Goal: Find contact information: Find contact information

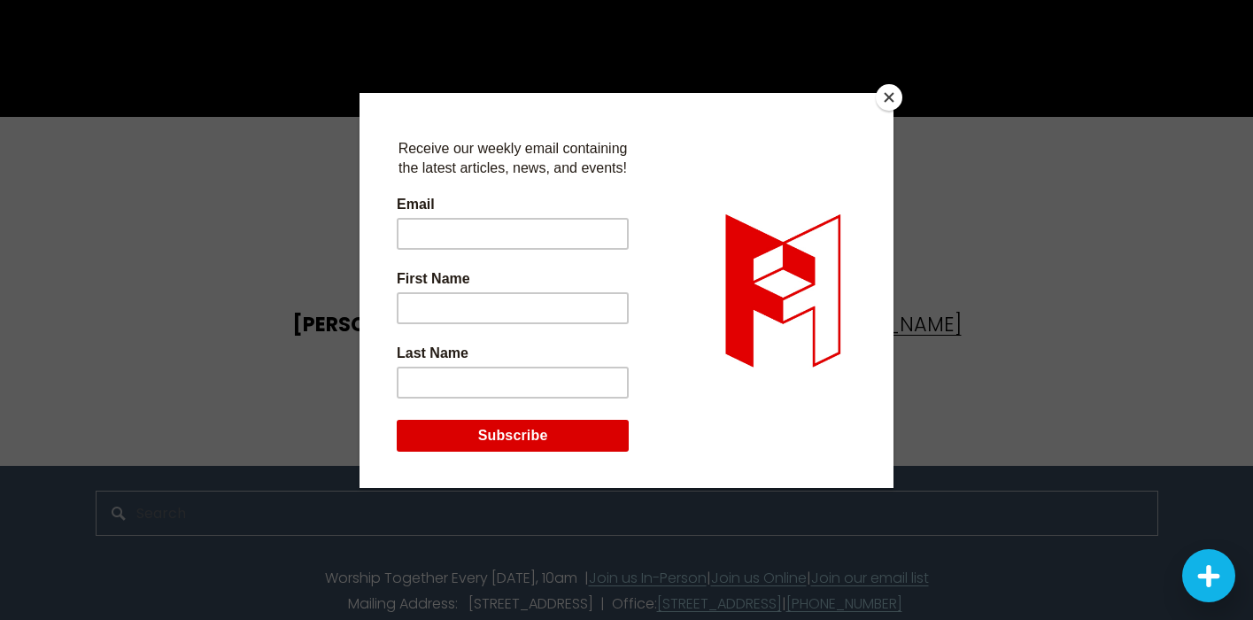
scroll to position [4301, 0]
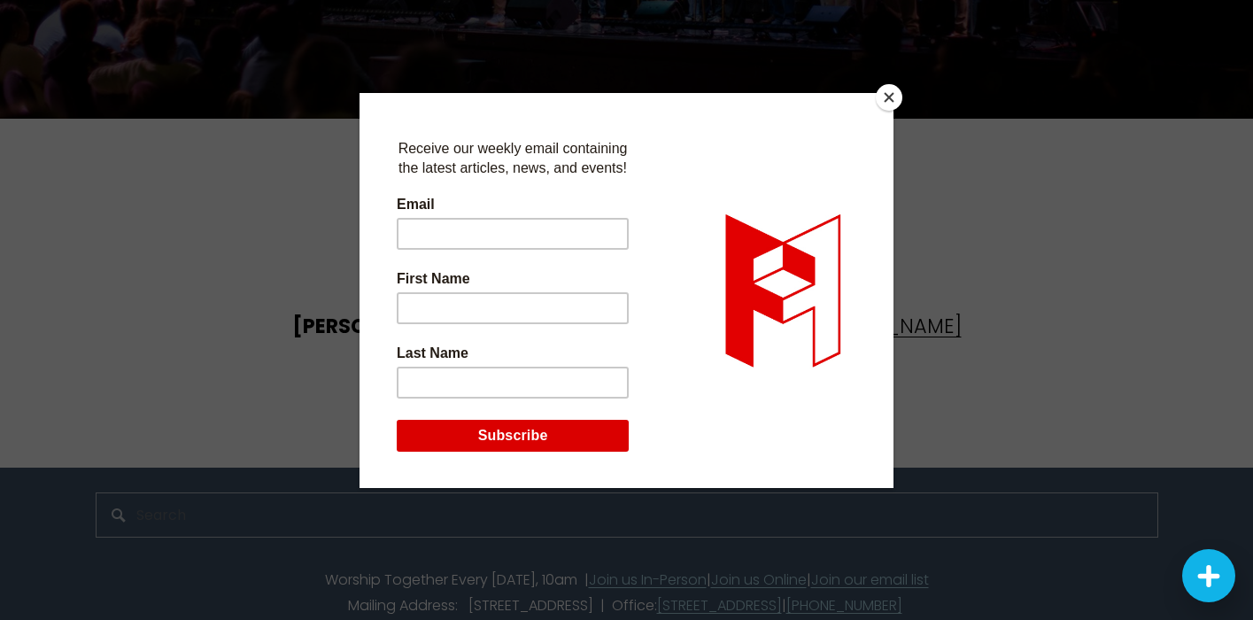
click at [892, 97] on button "Close" at bounding box center [889, 97] width 27 height 27
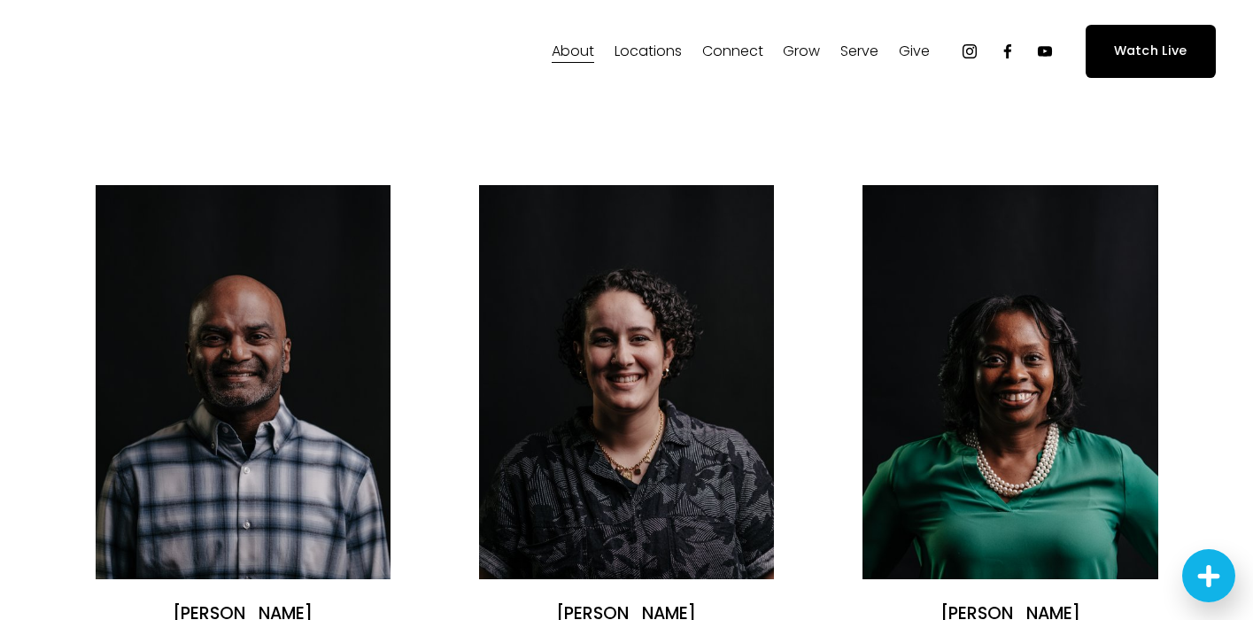
scroll to position [0, 0]
click at [0, 0] on span "Our Story & Beliefs" at bounding box center [0, 0] width 0 height 0
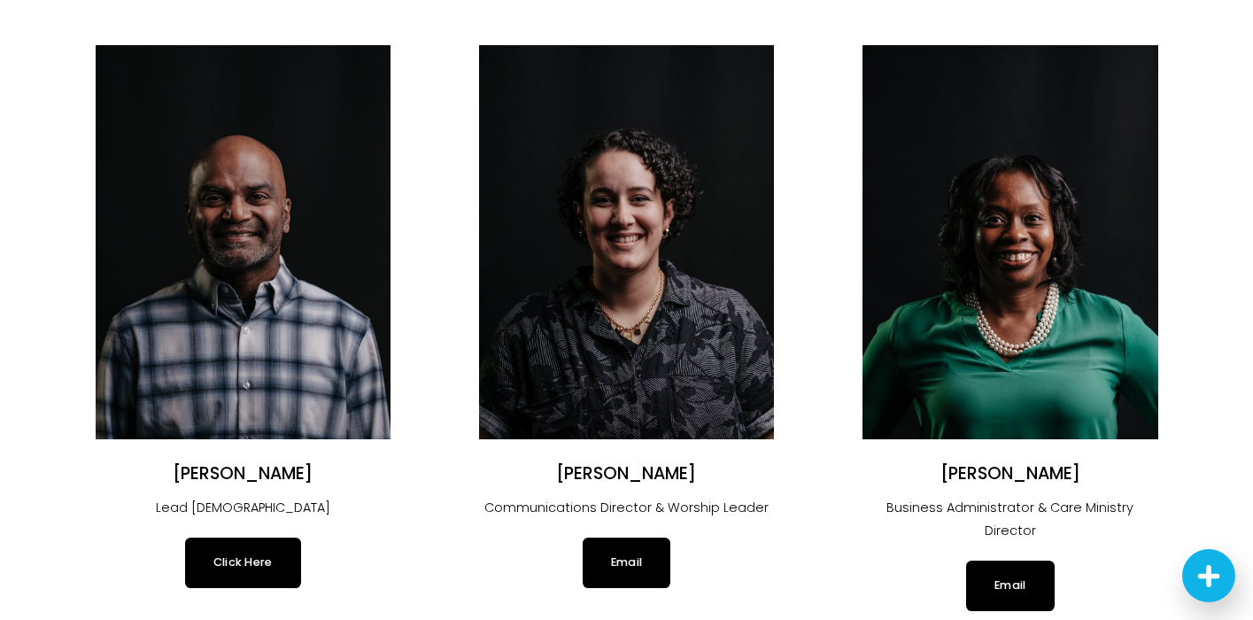
click at [370, 515] on p "Lead Pastor" at bounding box center [243, 508] width 295 height 23
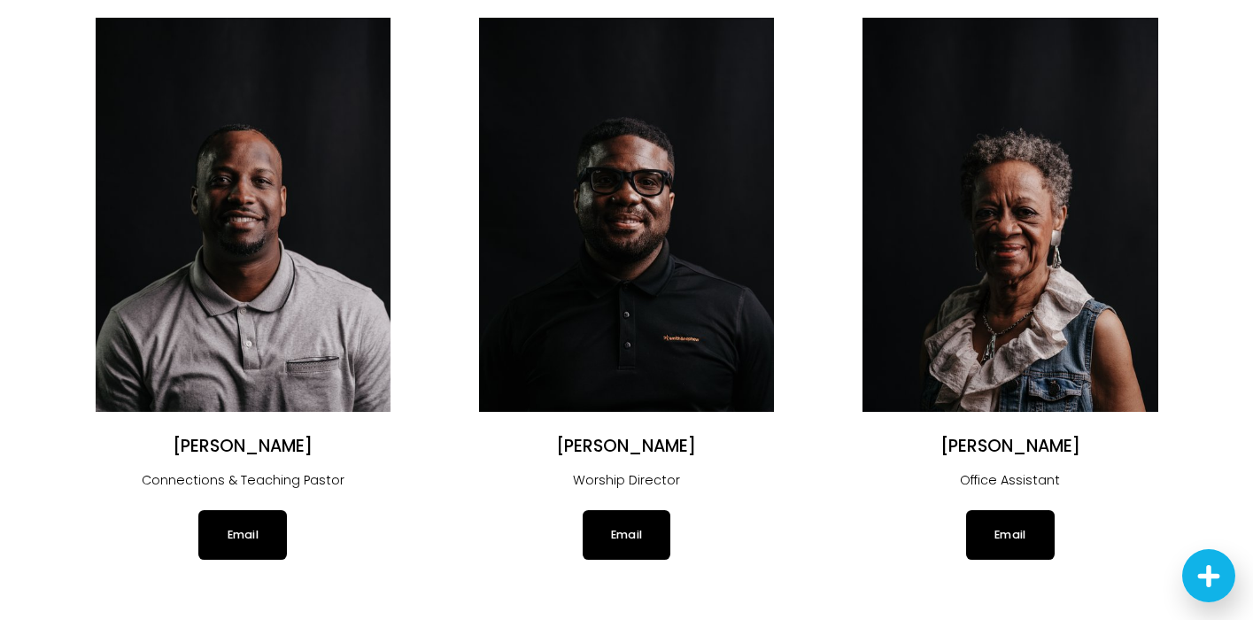
scroll to position [817, 0]
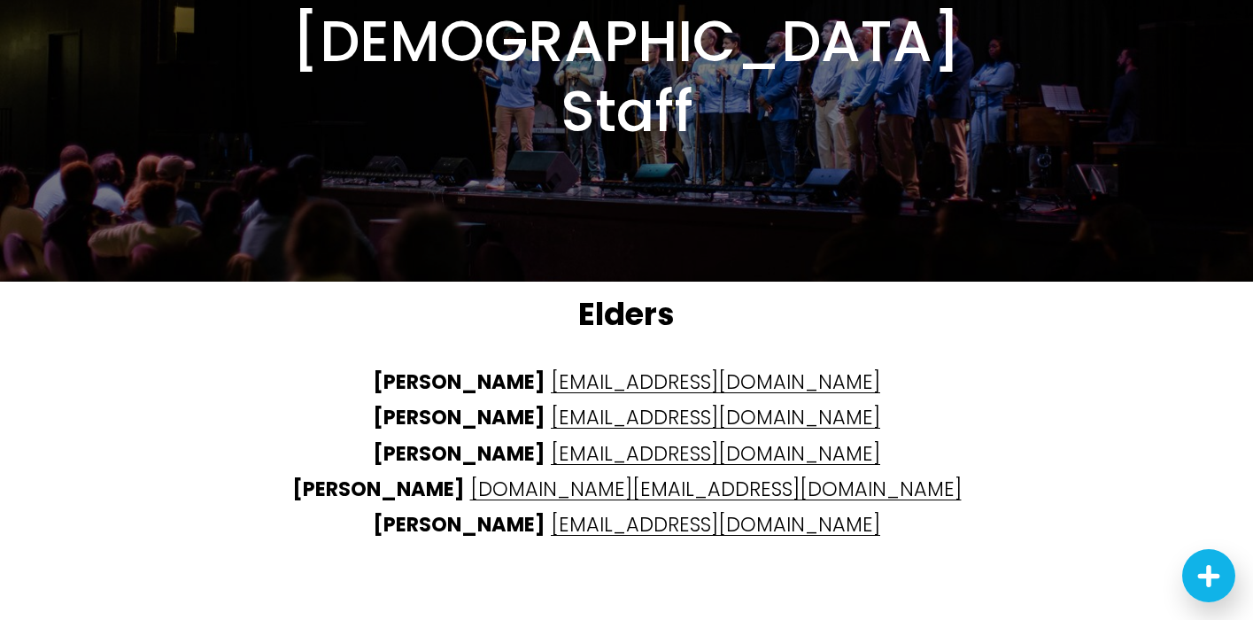
scroll to position [4144, 0]
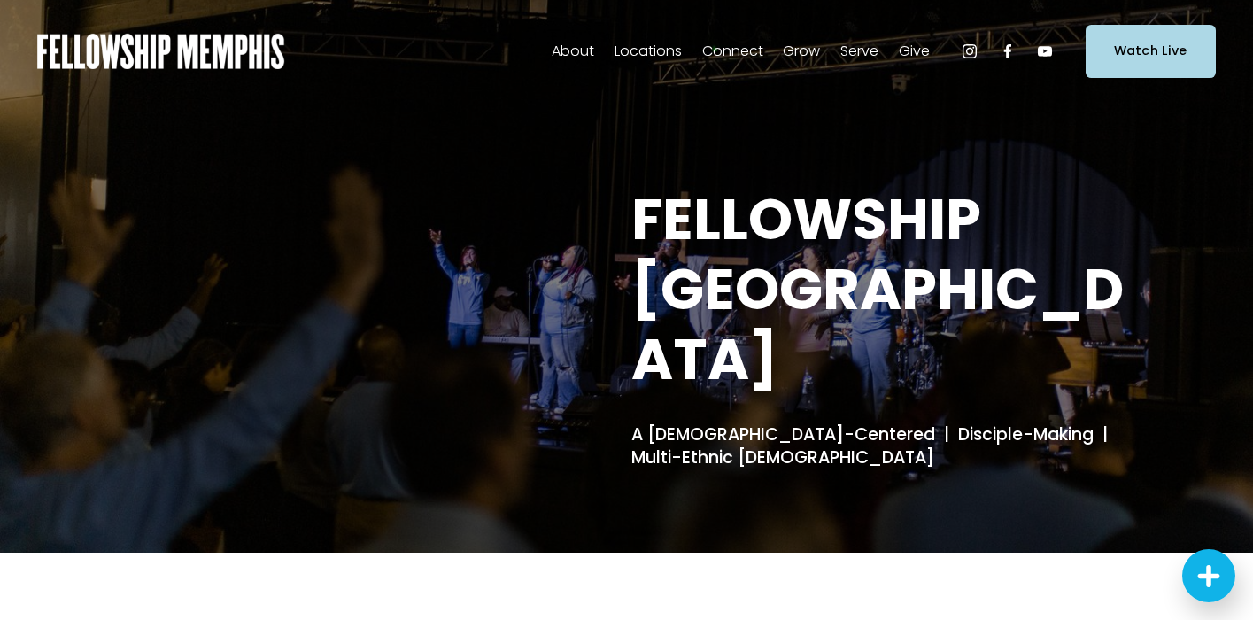
click at [0, 0] on span "Staff" at bounding box center [0, 0] width 0 height 0
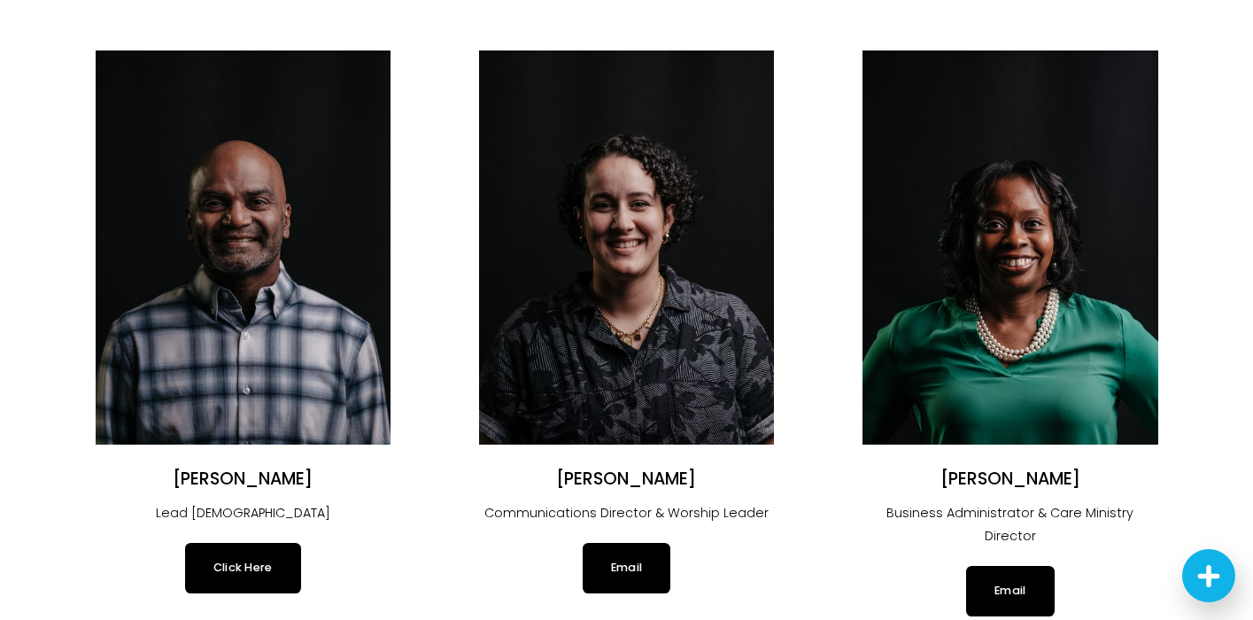
click at [258, 561] on link "Click Here" at bounding box center [243, 568] width 116 height 50
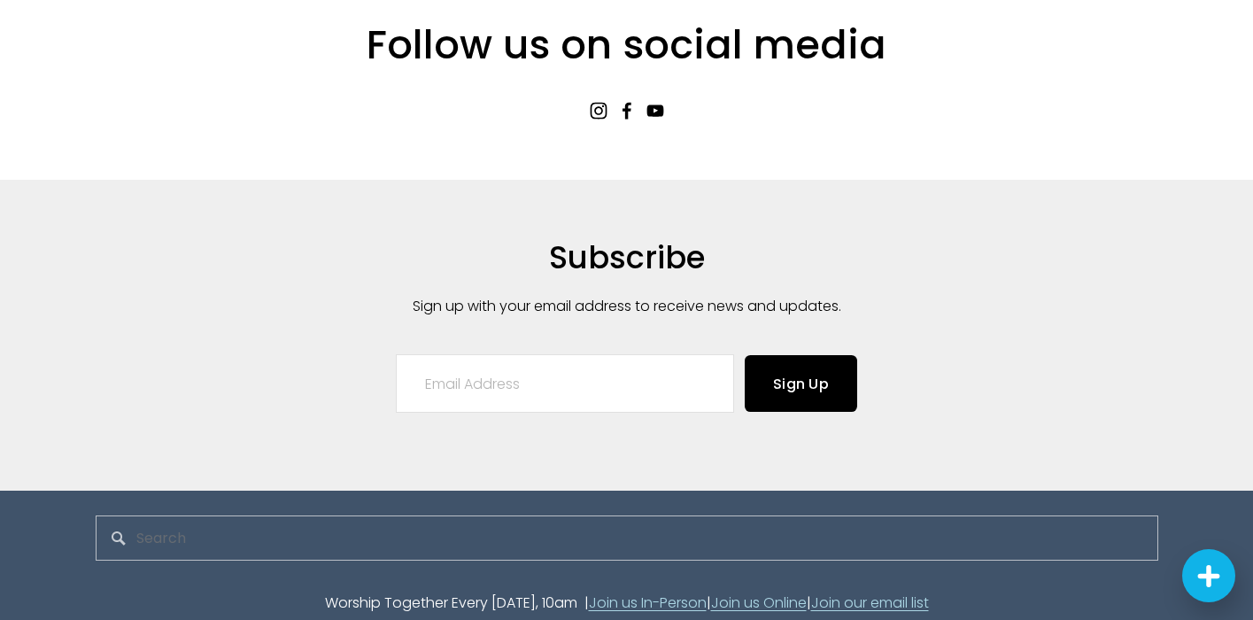
scroll to position [4426, 0]
